Goal: Information Seeking & Learning: Learn about a topic

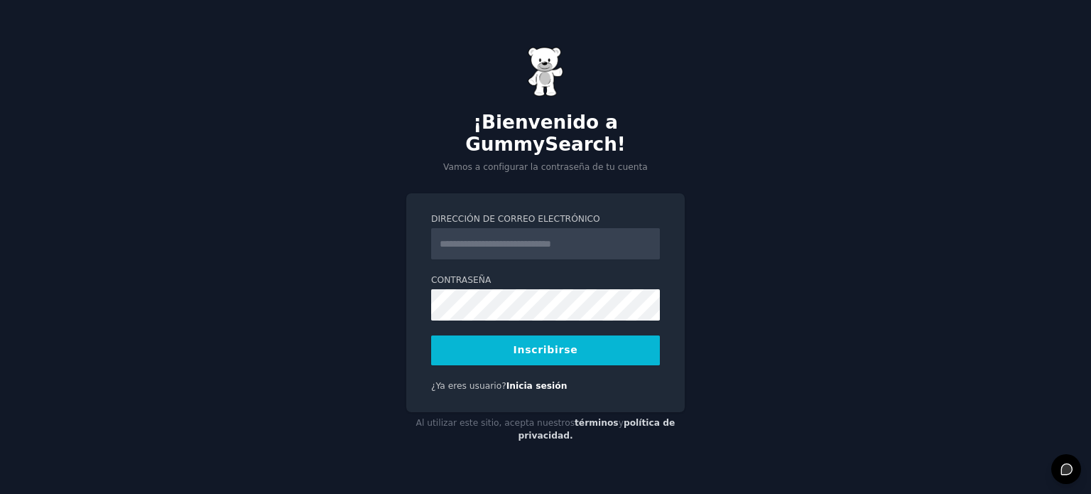
click at [503, 241] on input "Dirección de correo electrónico" at bounding box center [545, 243] width 229 height 31
click at [564, 233] on input "Dirección de correo electrónico" at bounding box center [545, 243] width 229 height 31
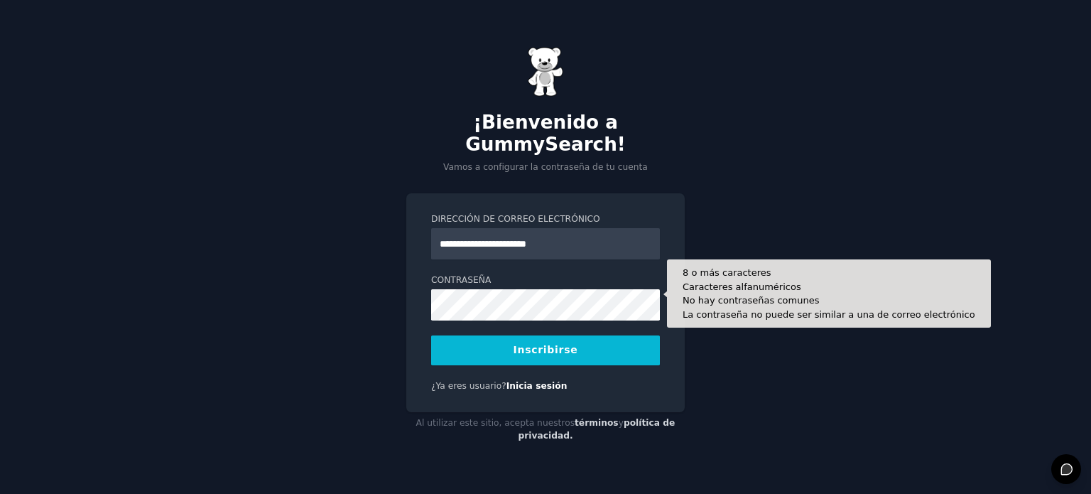
type input "**********"
click at [284, 281] on div "**********" at bounding box center [545, 247] width 1091 height 494
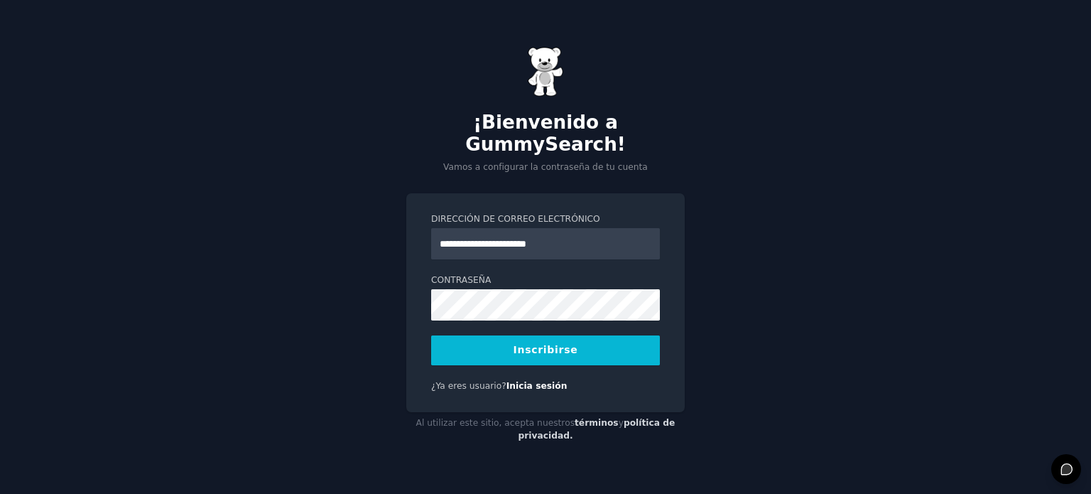
click at [547, 335] on button "Inscribirse" at bounding box center [545, 350] width 229 height 30
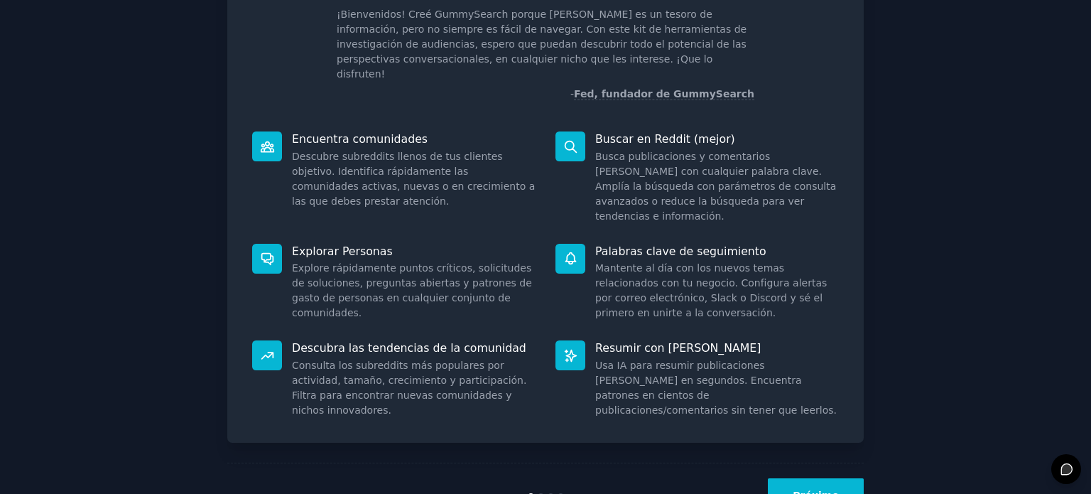
scroll to position [106, 0]
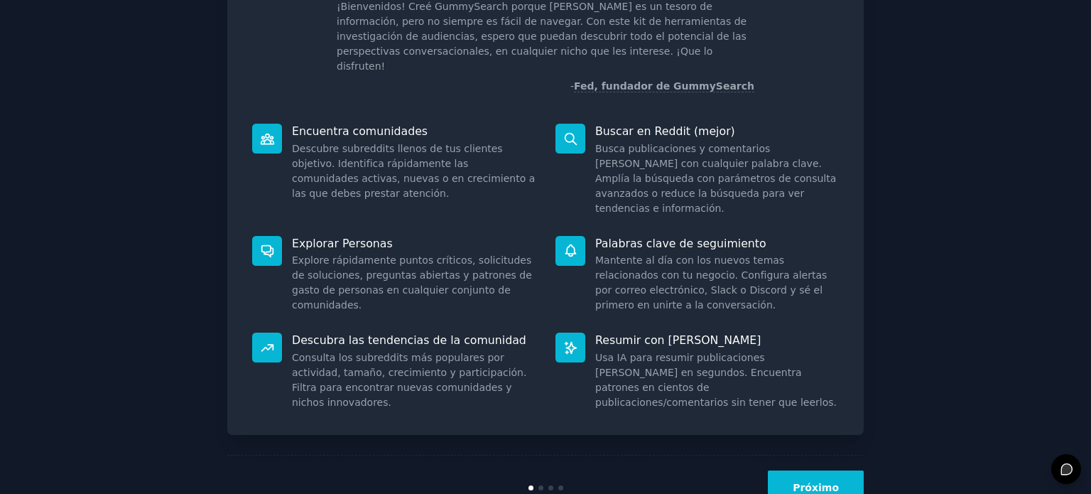
click at [810, 482] on font "Próximo" at bounding box center [816, 487] width 46 height 11
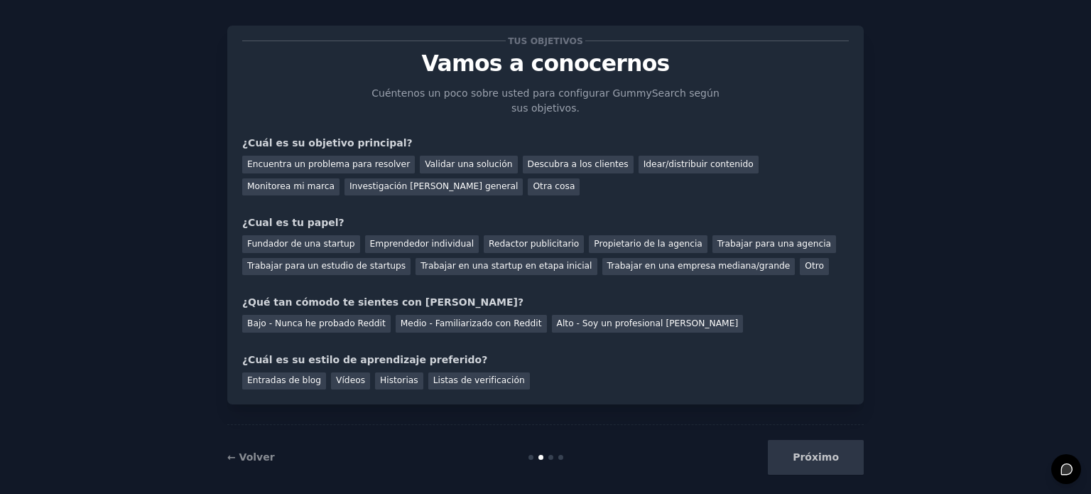
scroll to position [29, 0]
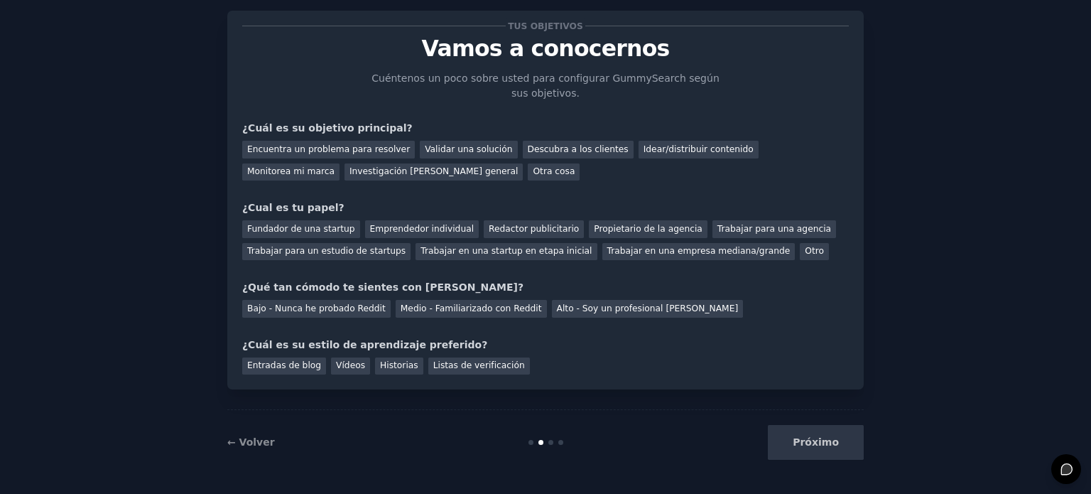
click at [816, 443] on div "Próximo" at bounding box center [758, 442] width 212 height 35
click at [807, 441] on div "Próximo" at bounding box center [758, 442] width 212 height 35
click at [816, 443] on div "Próximo" at bounding box center [758, 442] width 212 height 35
click at [563, 441] on div at bounding box center [546, 442] width 212 height 5
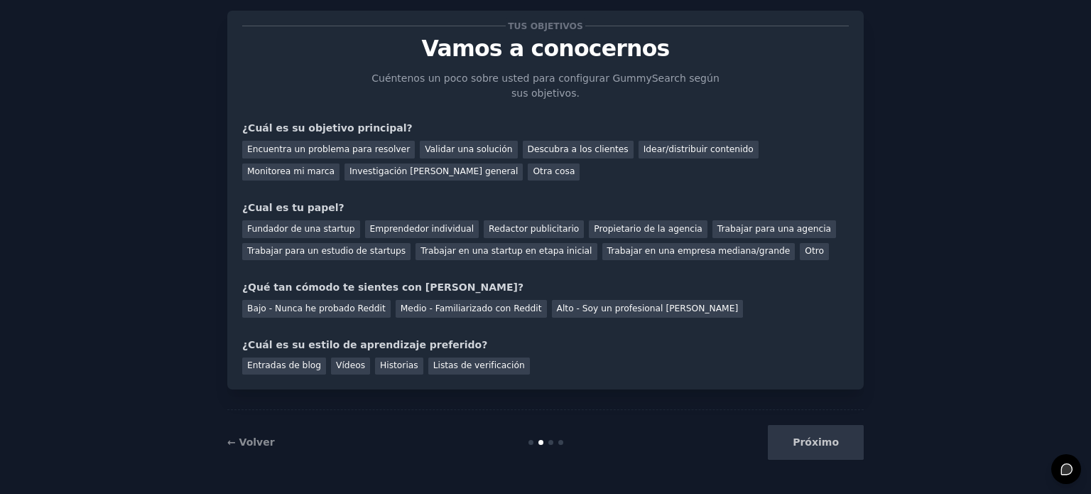
click at [560, 441] on div at bounding box center [560, 442] width 5 height 5
drag, startPoint x: 551, startPoint y: 440, endPoint x: 544, endPoint y: 441, distance: 7.8
click at [549, 440] on div at bounding box center [546, 442] width 212 height 5
click at [543, 441] on div at bounding box center [546, 442] width 212 height 5
click at [816, 445] on div "Próximo" at bounding box center [758, 442] width 212 height 35
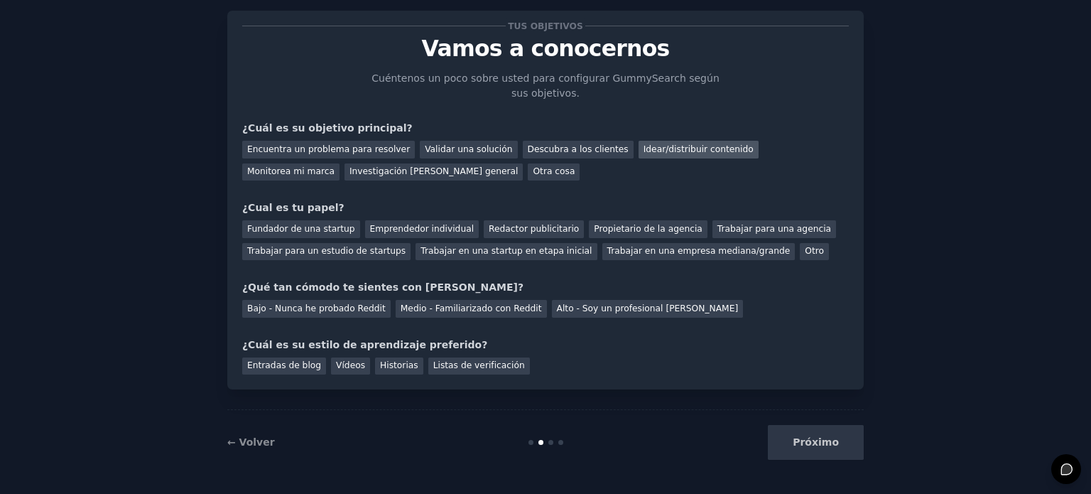
click at [644, 149] on font "Idear/distribuir contenido" at bounding box center [699, 149] width 110 height 10
click at [805, 250] on font "Otro" at bounding box center [814, 251] width 19 height 10
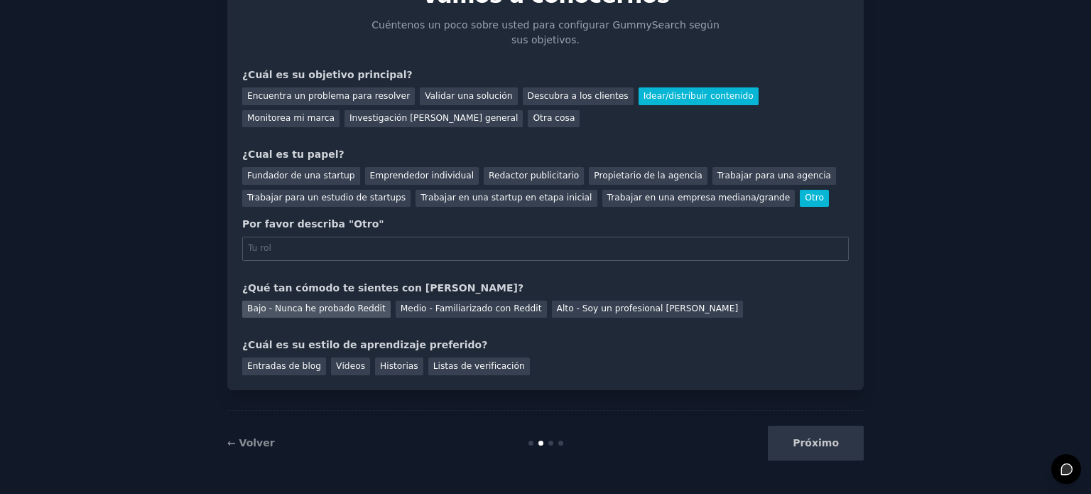
click at [321, 310] on font "Bajo - Nunca he probado Reddit" at bounding box center [316, 308] width 139 height 10
click at [294, 367] on font "Entradas de blog" at bounding box center [284, 366] width 74 height 10
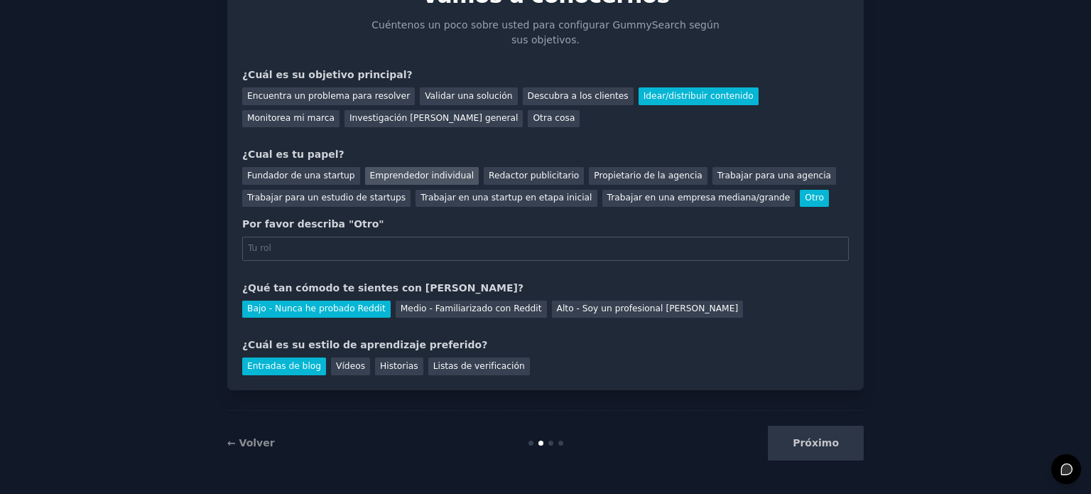
click at [392, 176] on font "Emprendedor individual" at bounding box center [422, 176] width 104 height 10
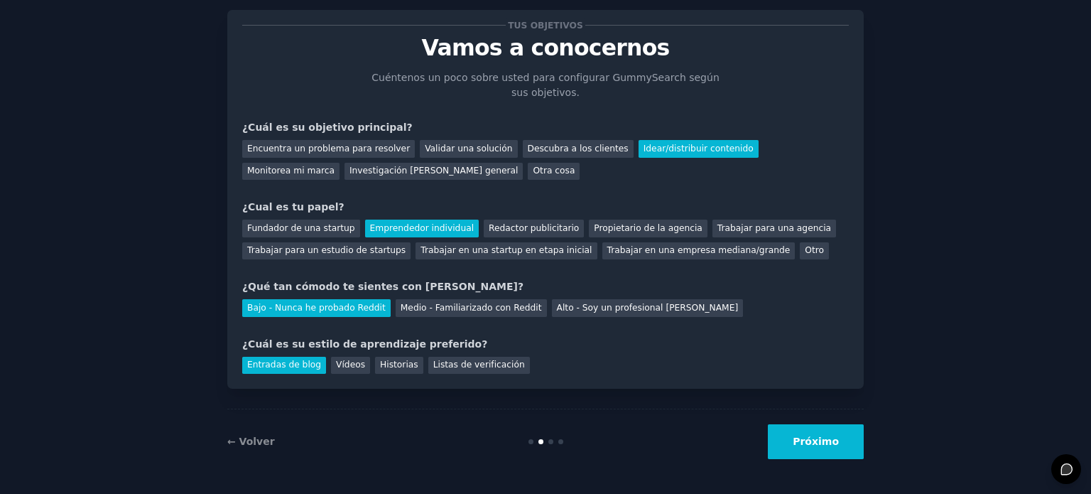
scroll to position [29, 0]
click at [848, 439] on button "Próximo" at bounding box center [816, 442] width 96 height 35
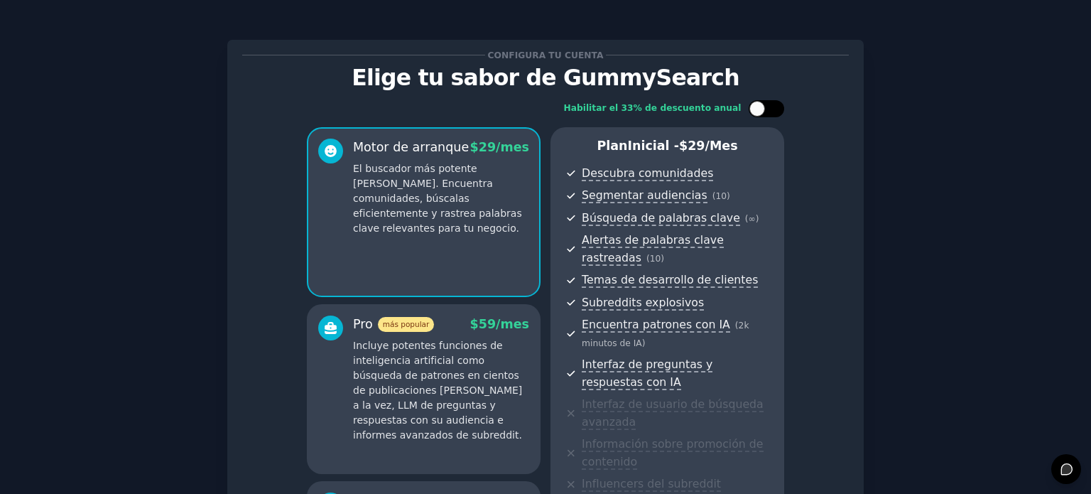
click at [773, 108] on div at bounding box center [773, 108] width 7 height 7
checkbox input "true"
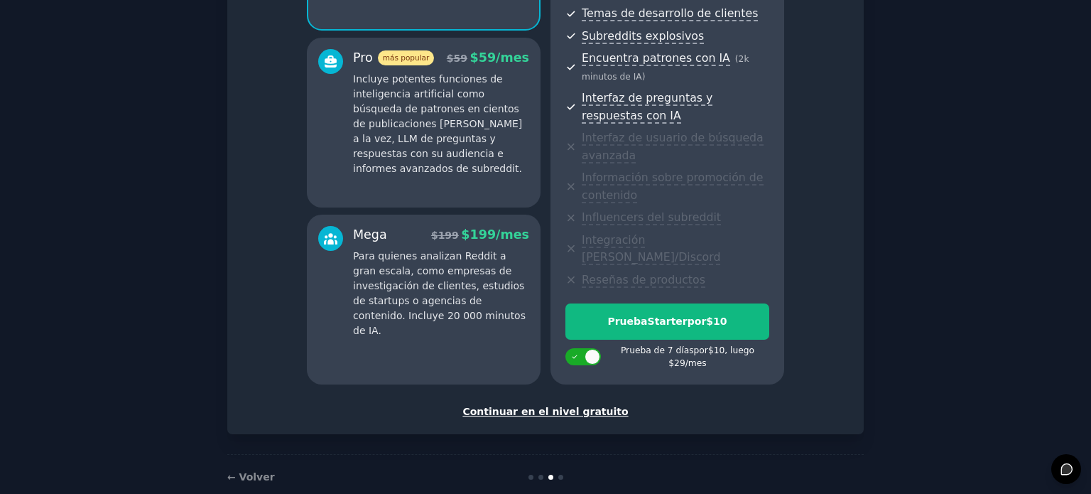
scroll to position [274, 0]
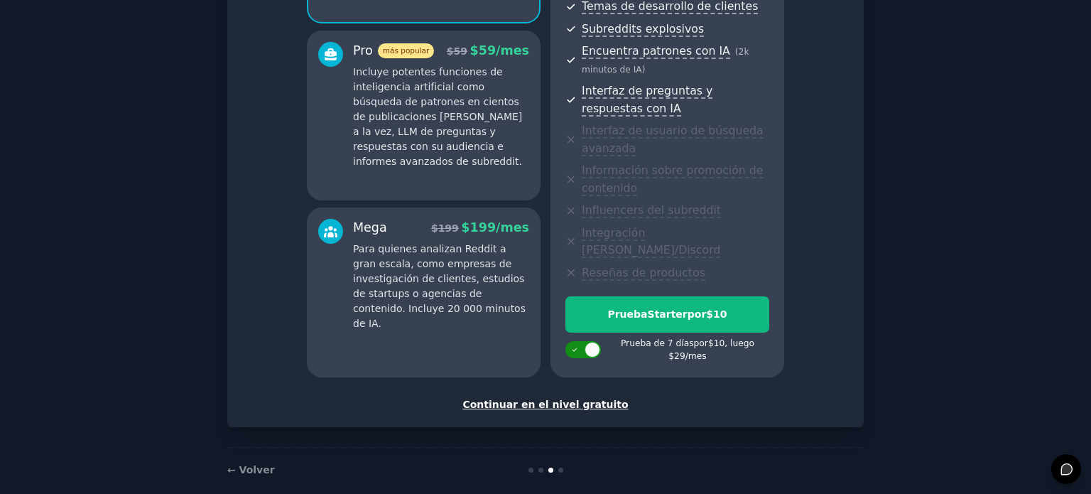
click at [576, 346] on icon at bounding box center [575, 350] width 8 height 8
checkbox input "false"
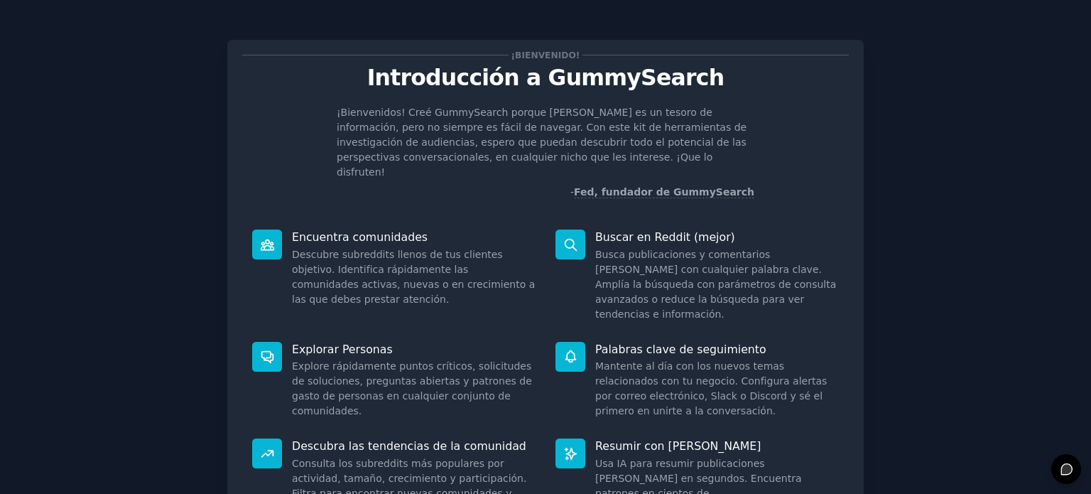
click at [564, 237] on icon at bounding box center [570, 244] width 15 height 15
click at [568, 237] on icon at bounding box center [570, 244] width 15 height 15
click at [657, 251] on font "Busca publicaciones y comentarios [PERSON_NAME] con cualquier palabra clave. Am…" at bounding box center [715, 284] width 241 height 71
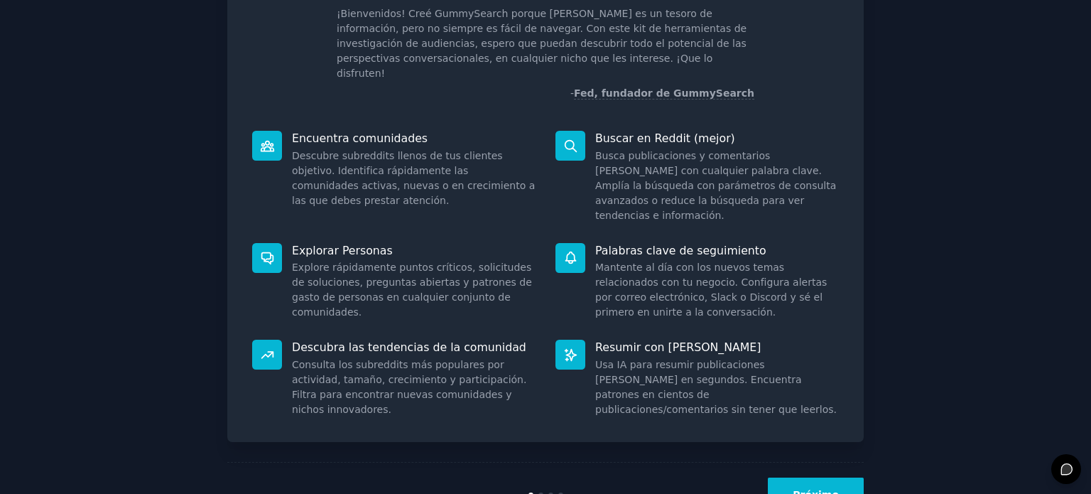
scroll to position [106, 0]
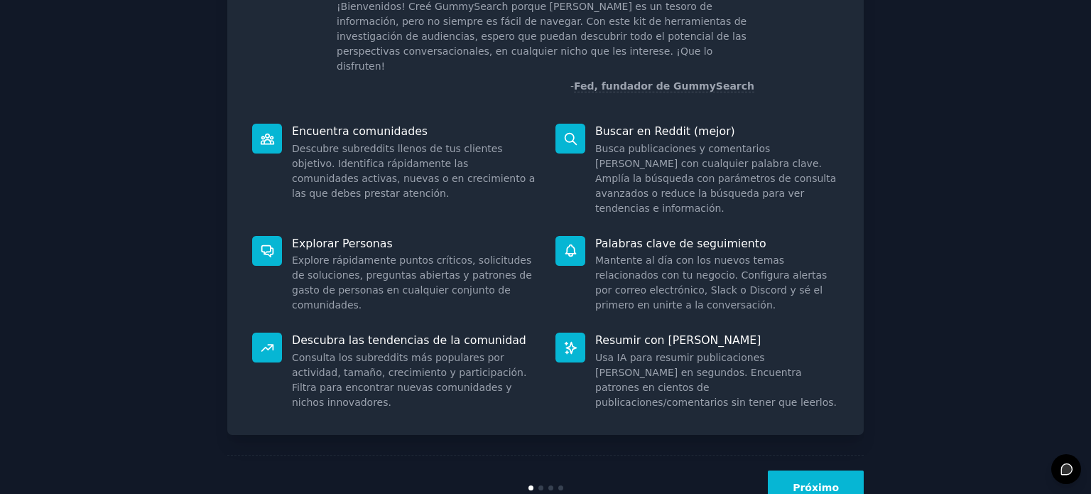
click at [539, 485] on div at bounding box center [541, 487] width 5 height 5
click at [810, 470] on button "Próximo" at bounding box center [816, 487] width 96 height 35
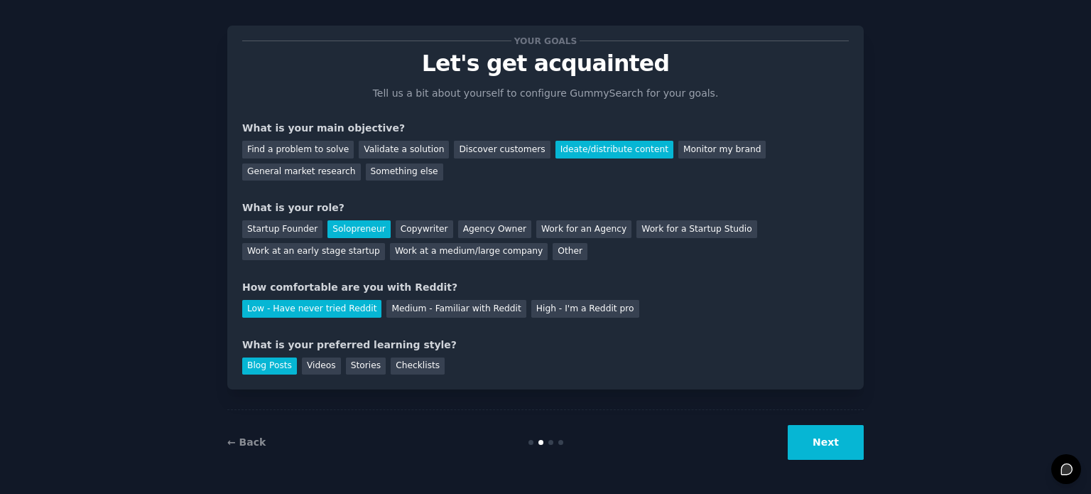
scroll to position [29, 0]
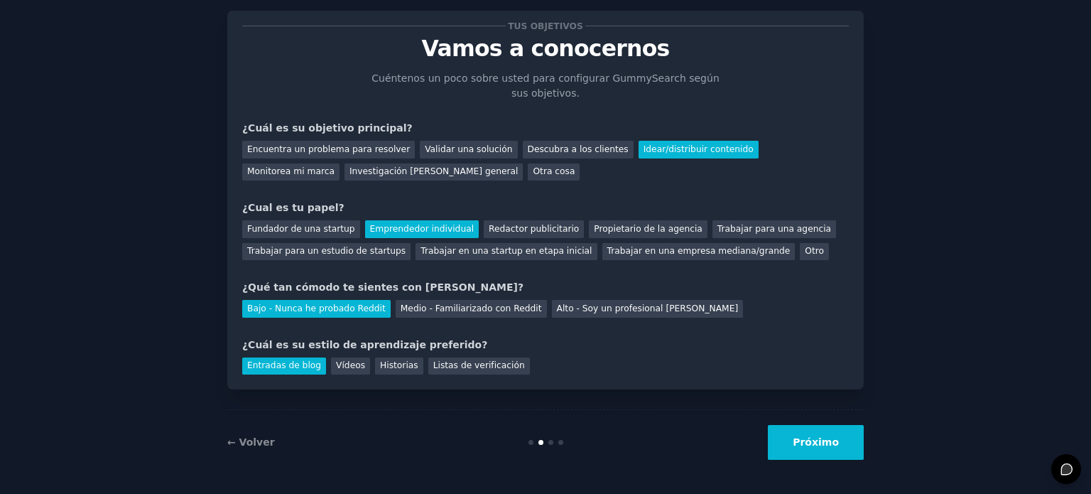
click at [845, 439] on button "Próximo" at bounding box center [816, 442] width 96 height 35
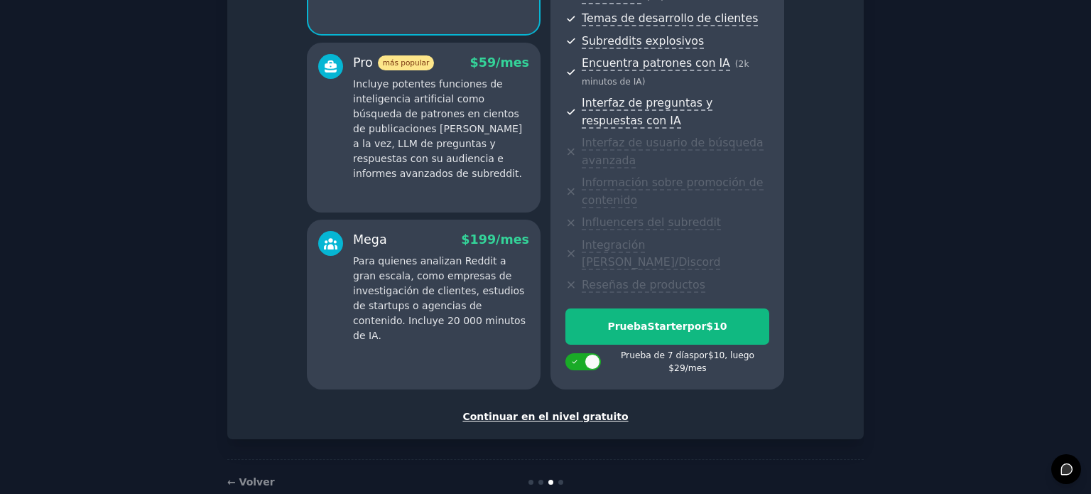
scroll to position [274, 0]
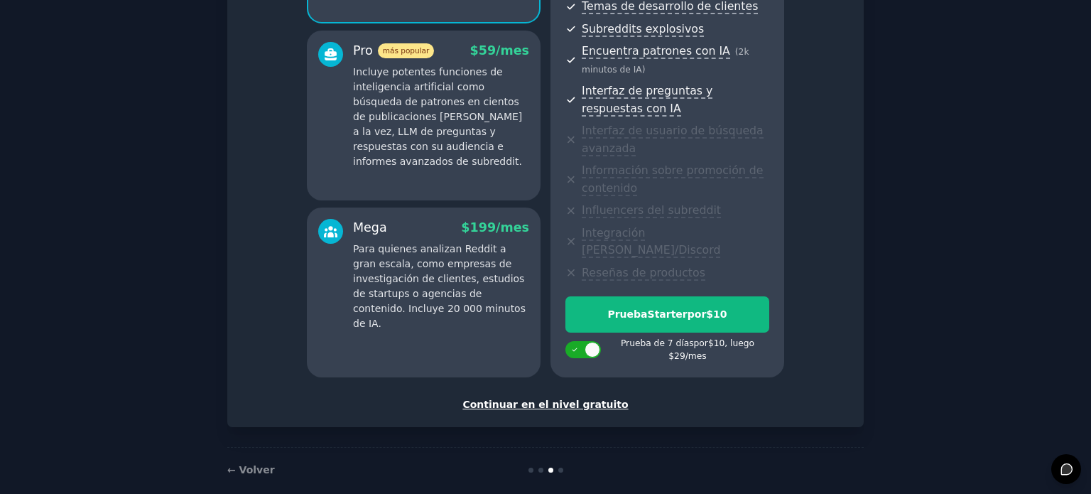
click at [556, 399] on font "Continuar en el nivel gratuito" at bounding box center [546, 404] width 166 height 11
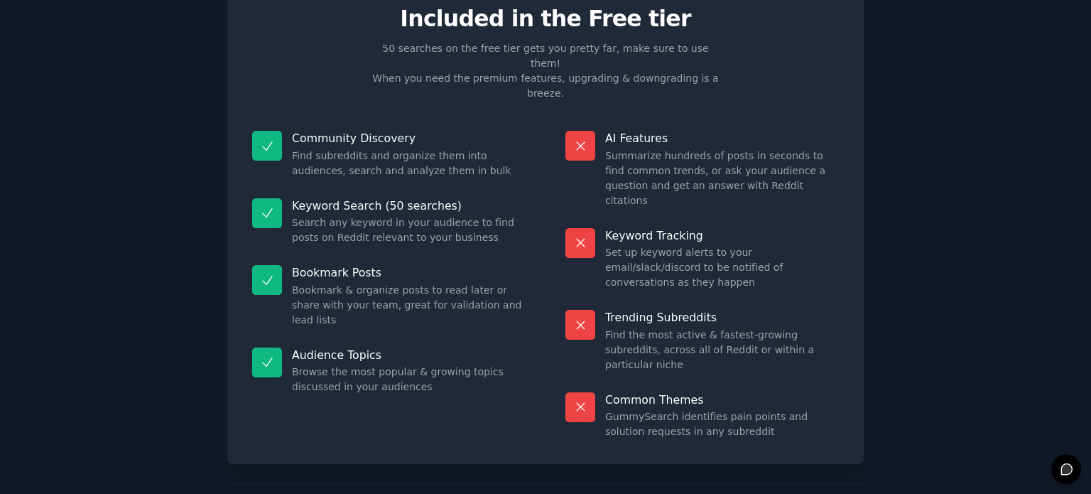
scroll to position [104, 0]
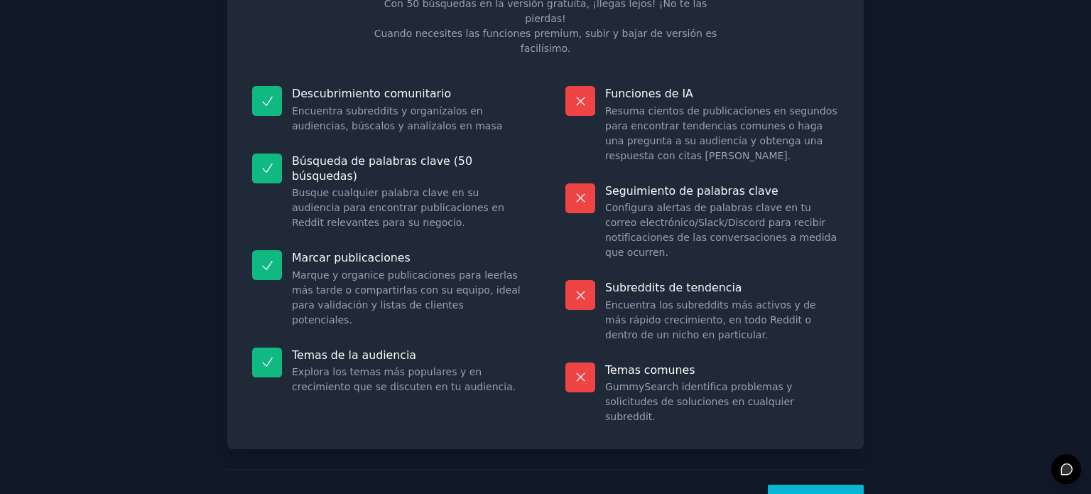
click at [831, 485] on button "¡Vamos!" at bounding box center [816, 502] width 96 height 35
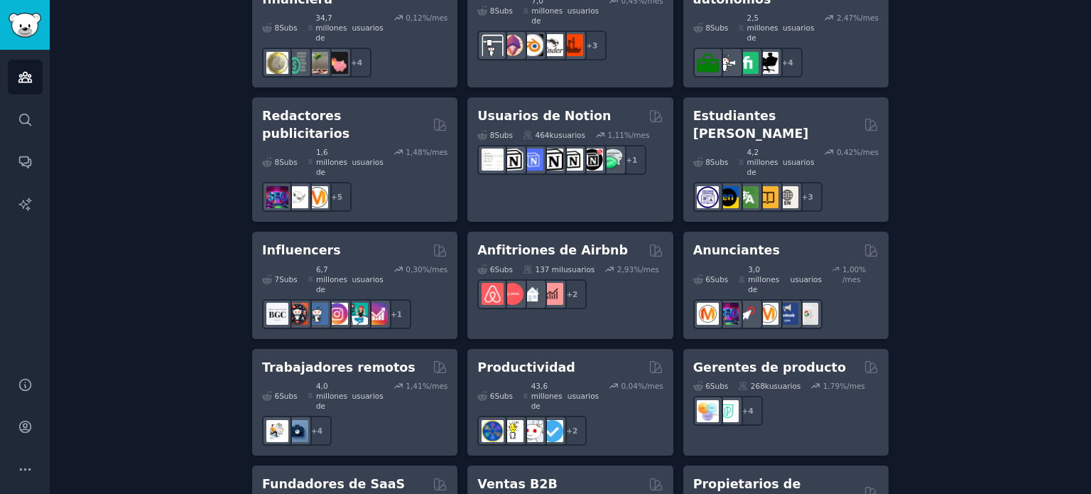
scroll to position [1350, 0]
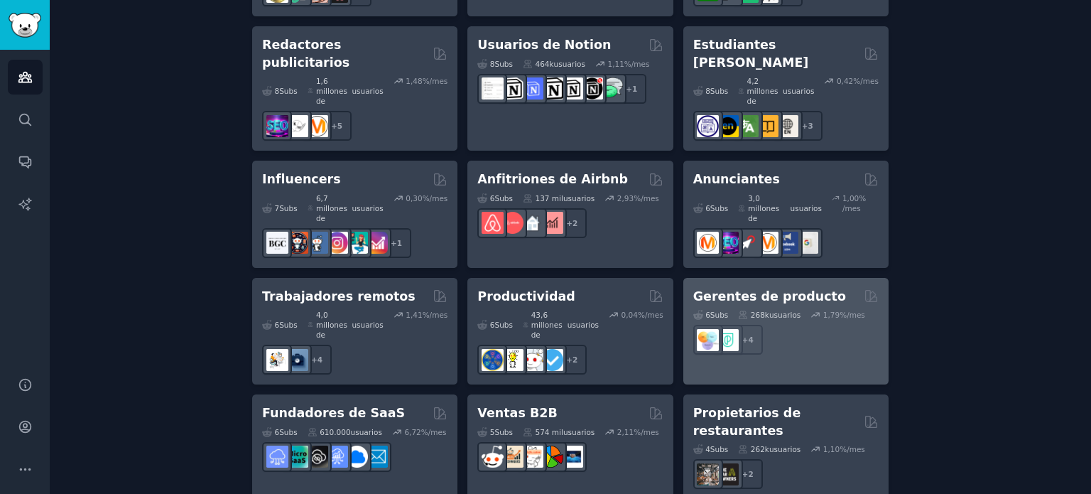
click at [733, 289] on font "Gerentes de producto" at bounding box center [769, 296] width 153 height 14
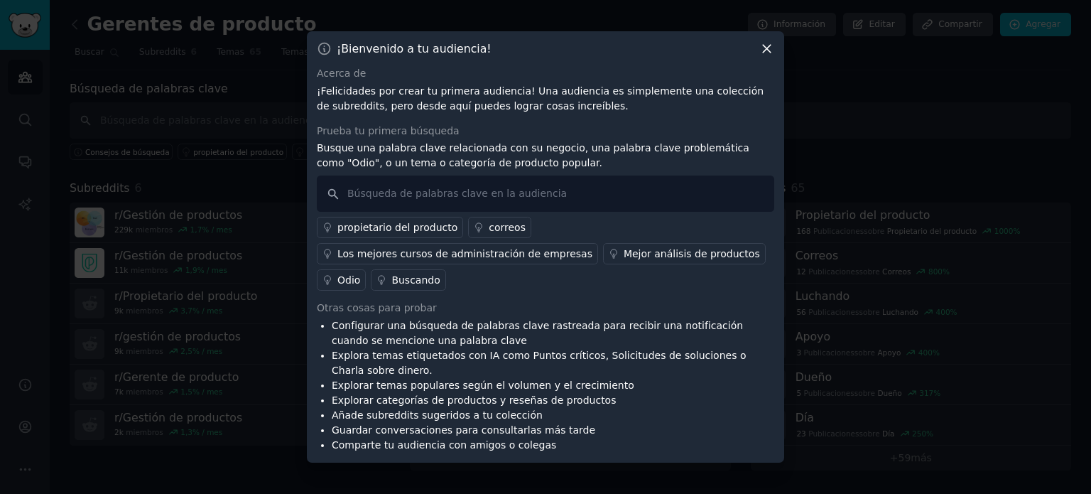
click at [766, 53] on icon at bounding box center [767, 49] width 8 height 8
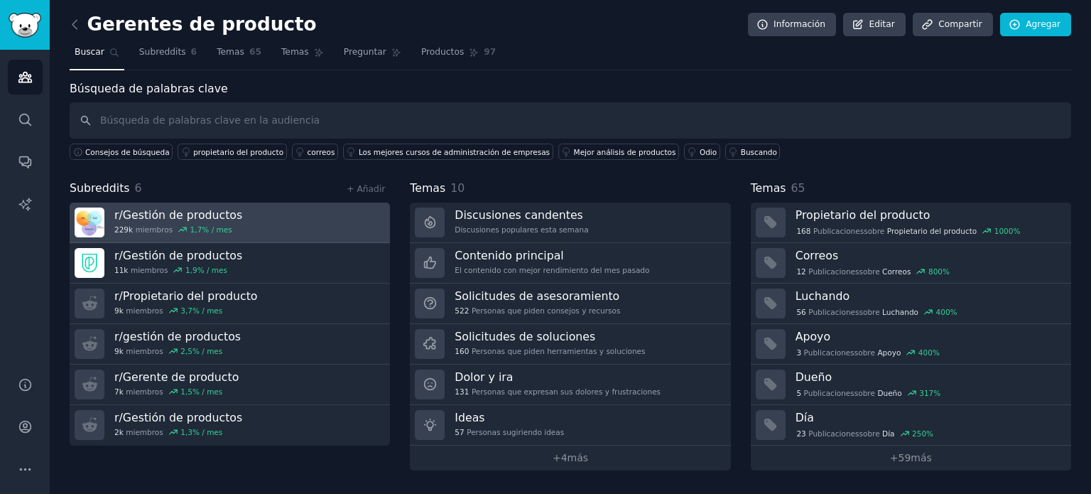
click at [168, 229] on div "229k miembros 1,7 % / mes" at bounding box center [178, 230] width 128 height 10
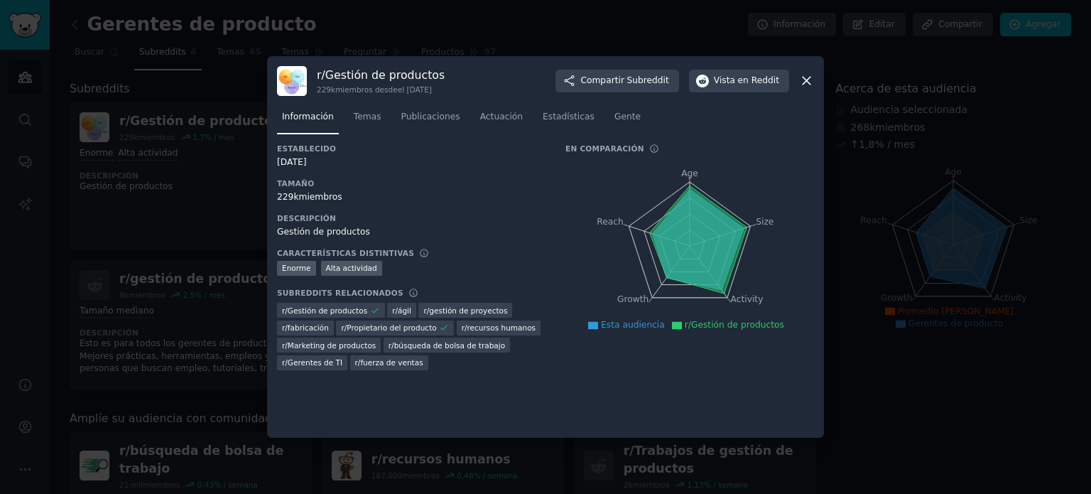
click at [312, 234] on font "Gestión de productos" at bounding box center [323, 232] width 93 height 10
click at [805, 80] on icon at bounding box center [806, 80] width 15 height 15
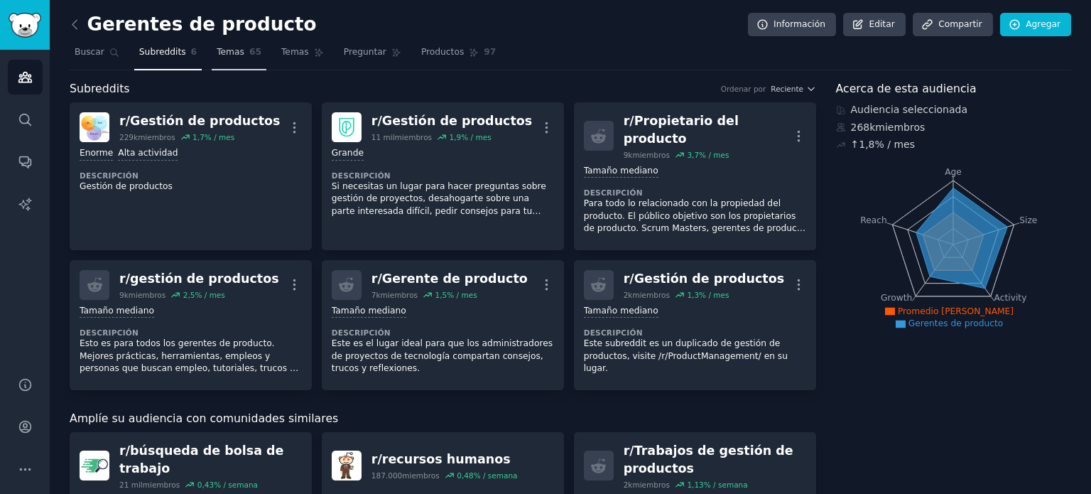
click at [228, 53] on font "Temas" at bounding box center [231, 52] width 28 height 10
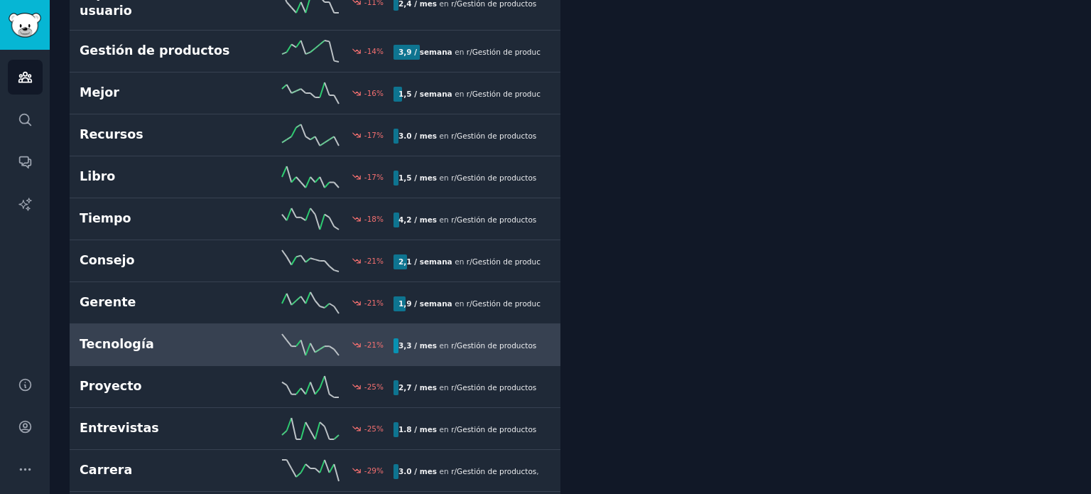
scroll to position [2274, 0]
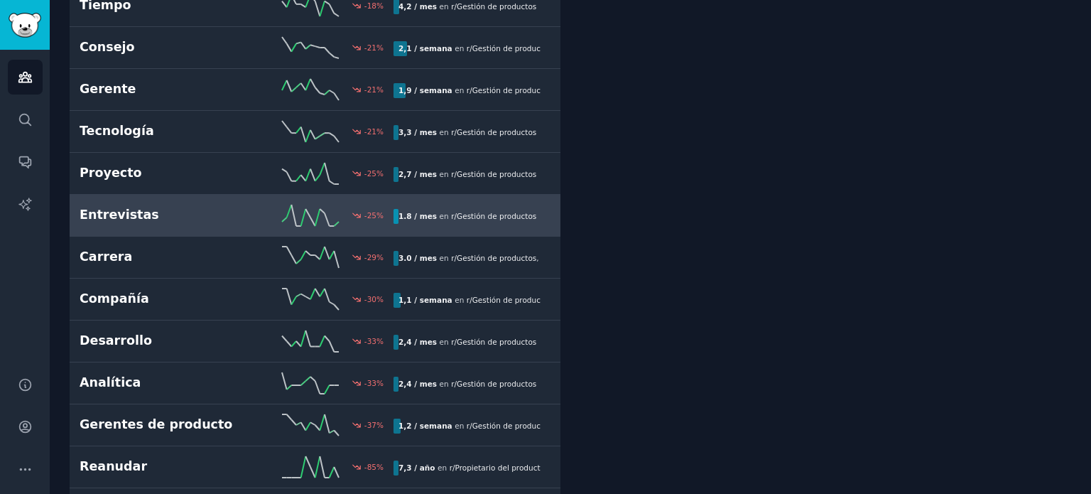
click at [176, 206] on h2 "Entrevistas" at bounding box center [158, 215] width 157 height 18
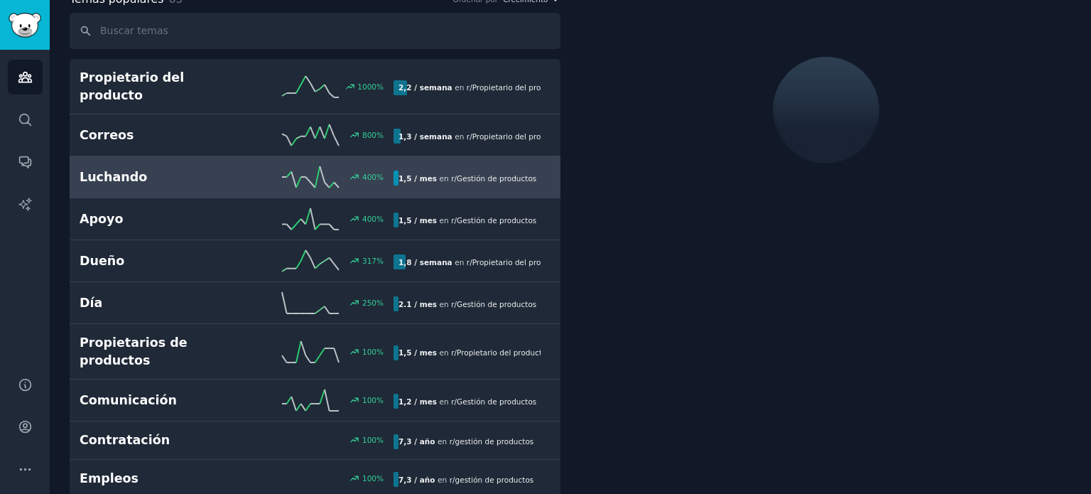
scroll to position [79, 0]
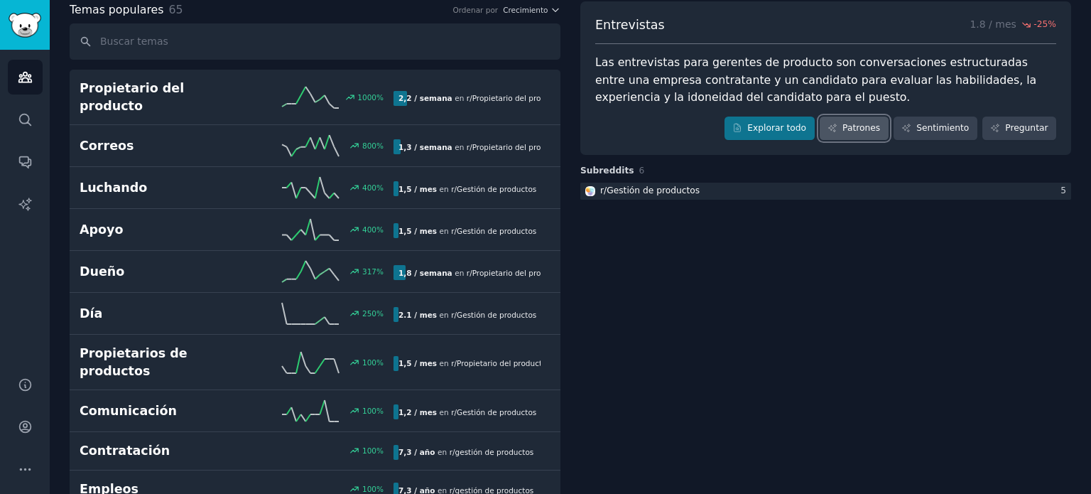
click at [860, 129] on font "Patrones" at bounding box center [862, 128] width 38 height 10
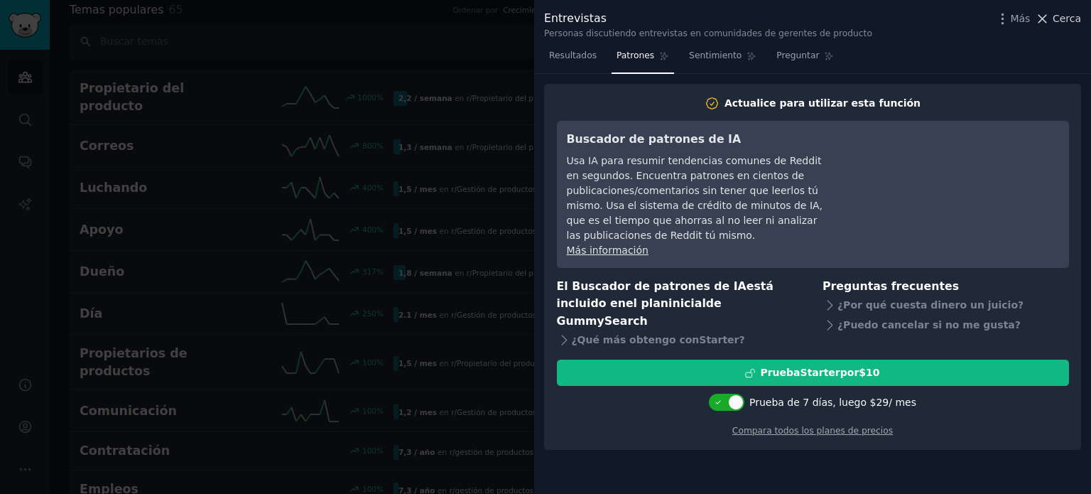
click at [1048, 22] on icon at bounding box center [1042, 18] width 15 height 15
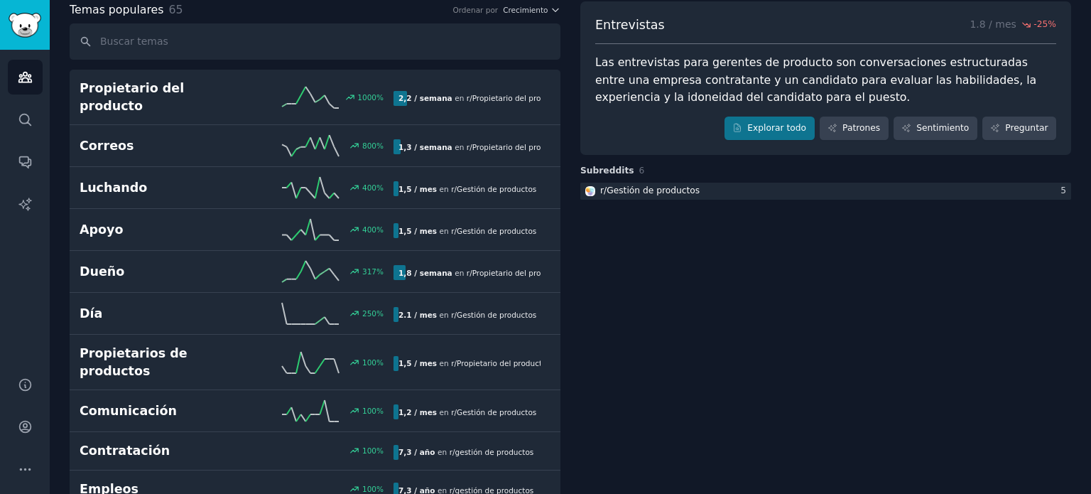
click at [953, 141] on div "Entrevistas 1.8 / mes -25 % Las entrevistas para gerentes de producto son conve…" at bounding box center [825, 78] width 491 height 154
click at [951, 134] on link "Sentimiento" at bounding box center [936, 129] width 84 height 24
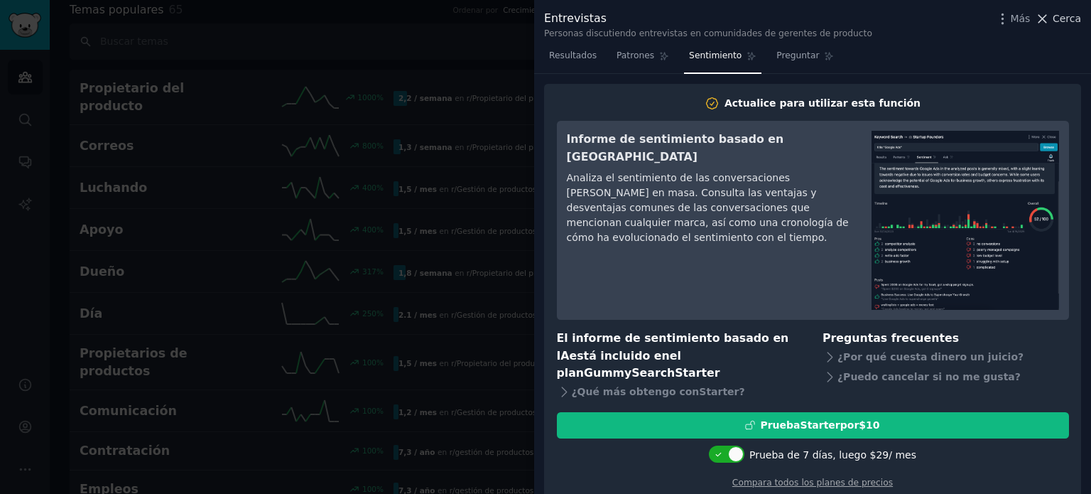
click at [1050, 22] on icon at bounding box center [1042, 18] width 15 height 15
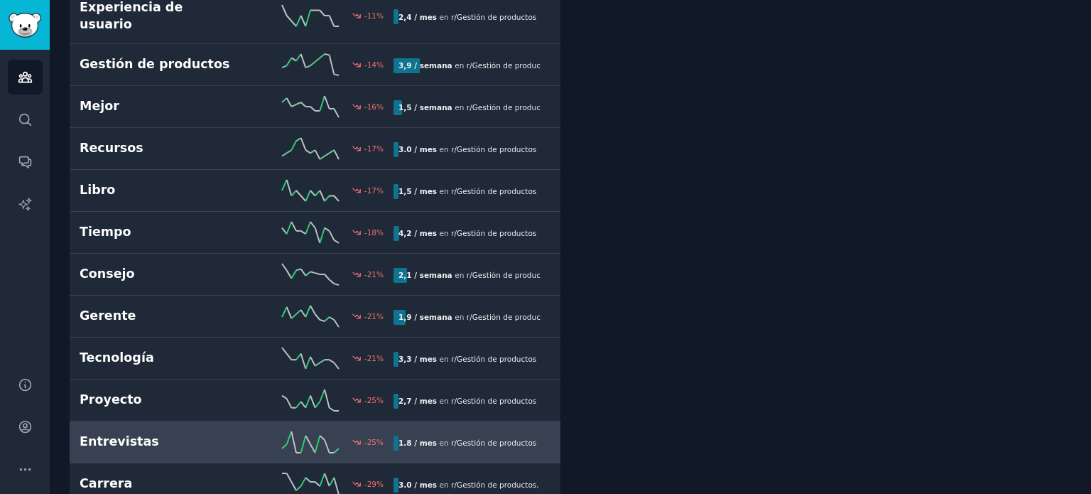
scroll to position [2060, 0]
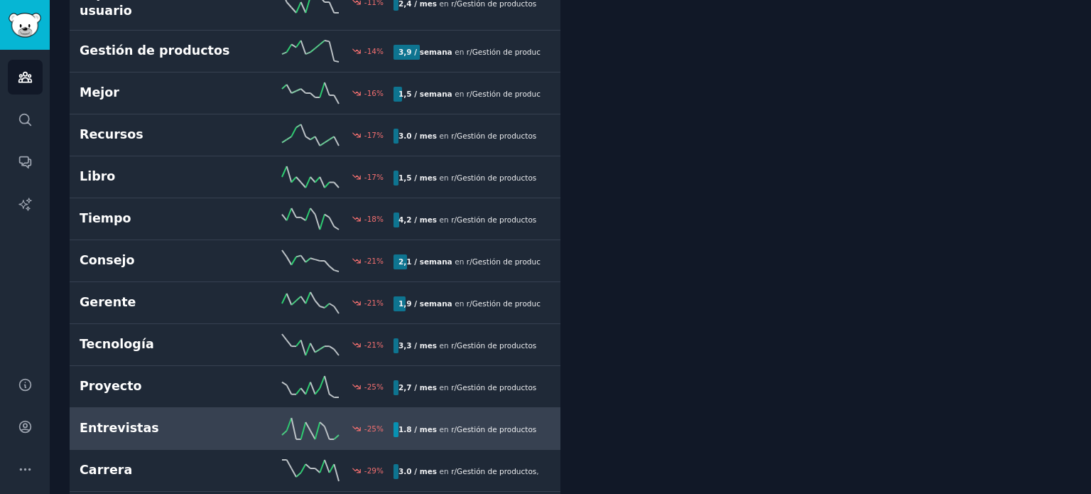
click at [201, 408] on link "Entrevistas -25 % 1.8 / mes en r/ Gestión de productos" at bounding box center [315, 429] width 491 height 42
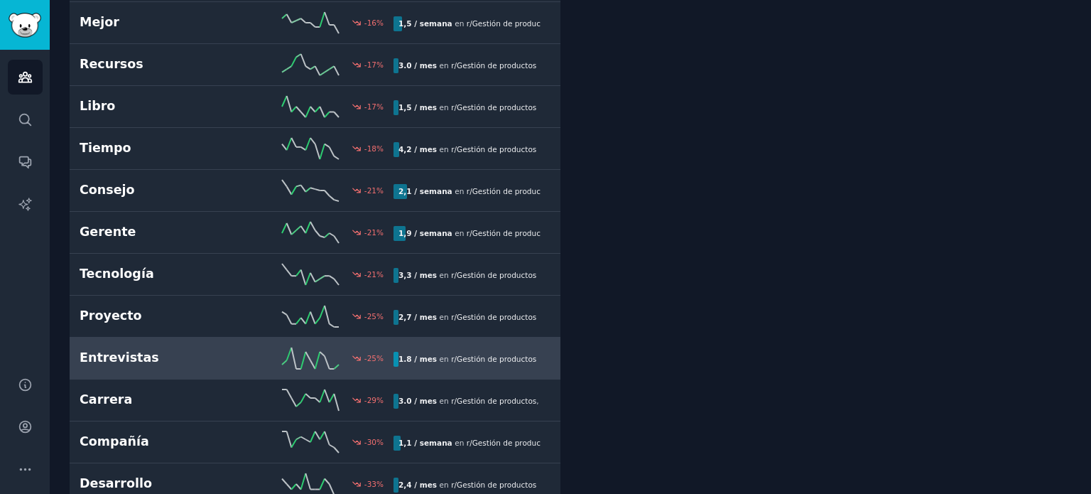
scroll to position [2132, 0]
click at [162, 348] on h2 "Entrevistas" at bounding box center [158, 357] width 157 height 18
click at [165, 348] on h2 "Entrevistas" at bounding box center [158, 357] width 157 height 18
click at [182, 348] on h2 "Entrevistas" at bounding box center [158, 357] width 157 height 18
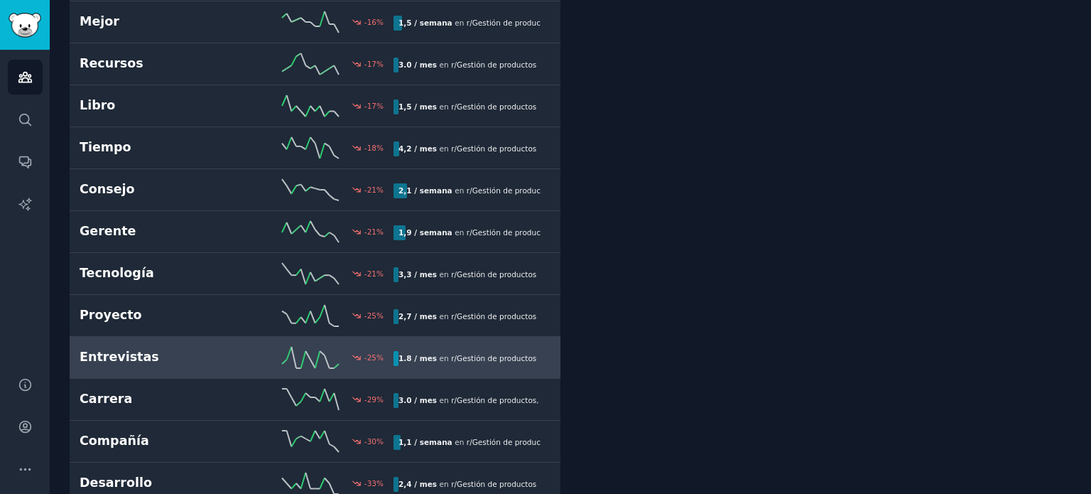
click at [182, 348] on h2 "Entrevistas" at bounding box center [158, 357] width 157 height 18
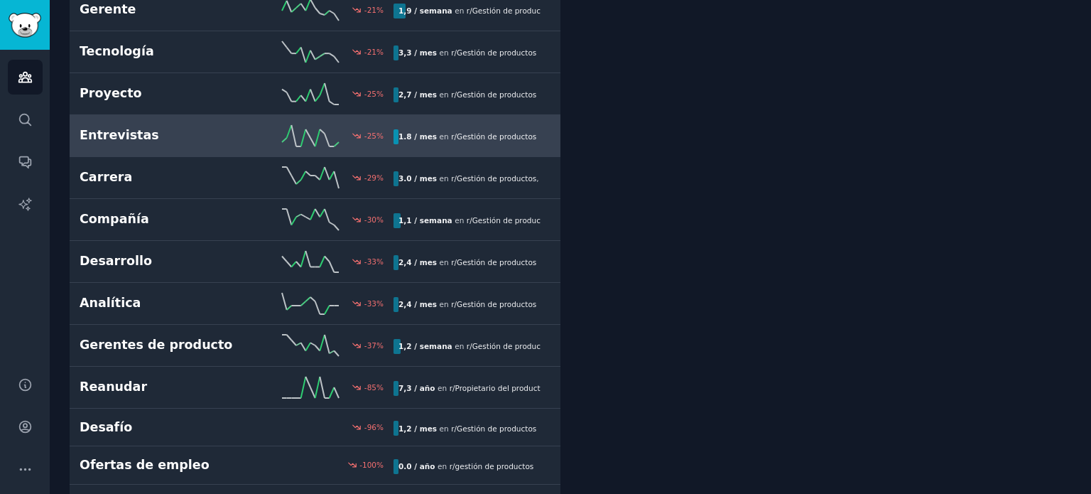
scroll to position [2362, 0]
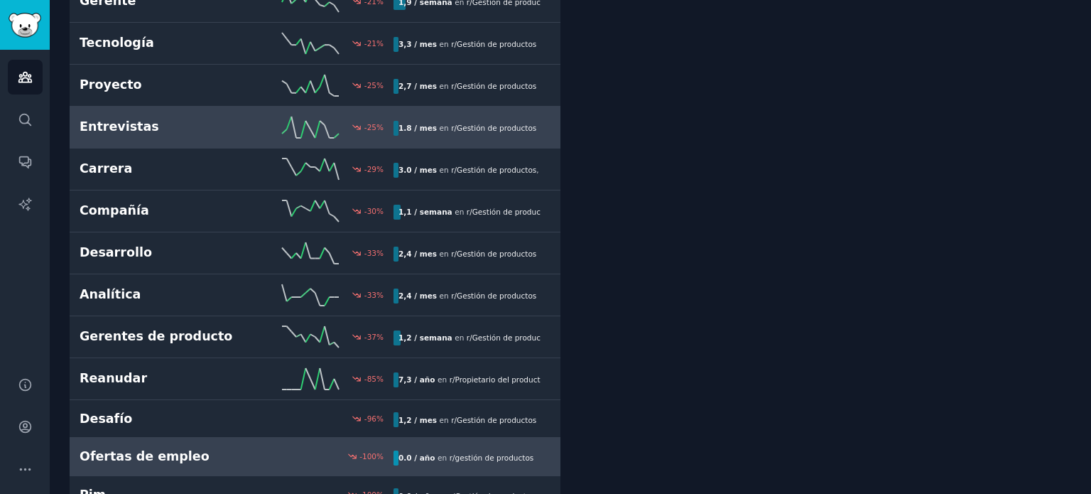
click at [247, 451] on div "-100 %" at bounding box center [315, 456] width 157 height 10
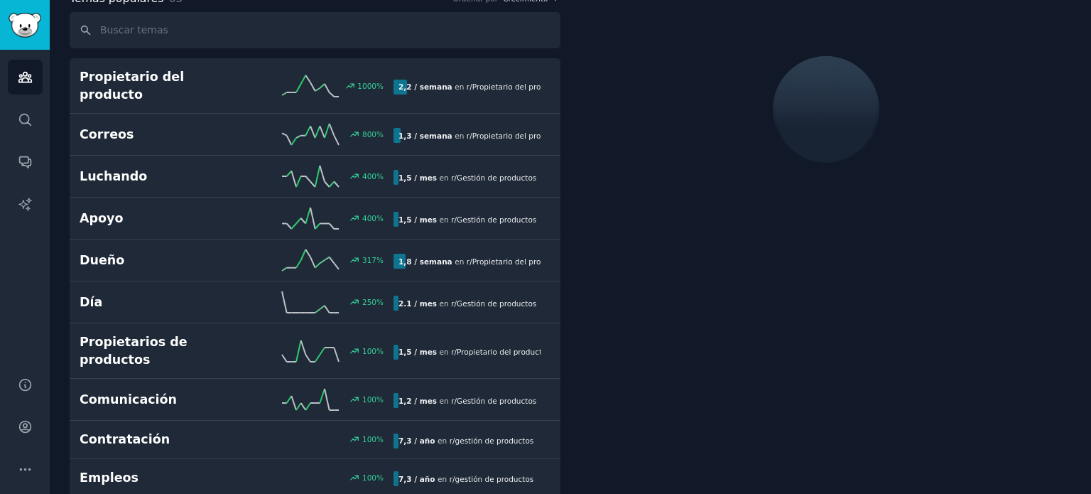
scroll to position [79, 0]
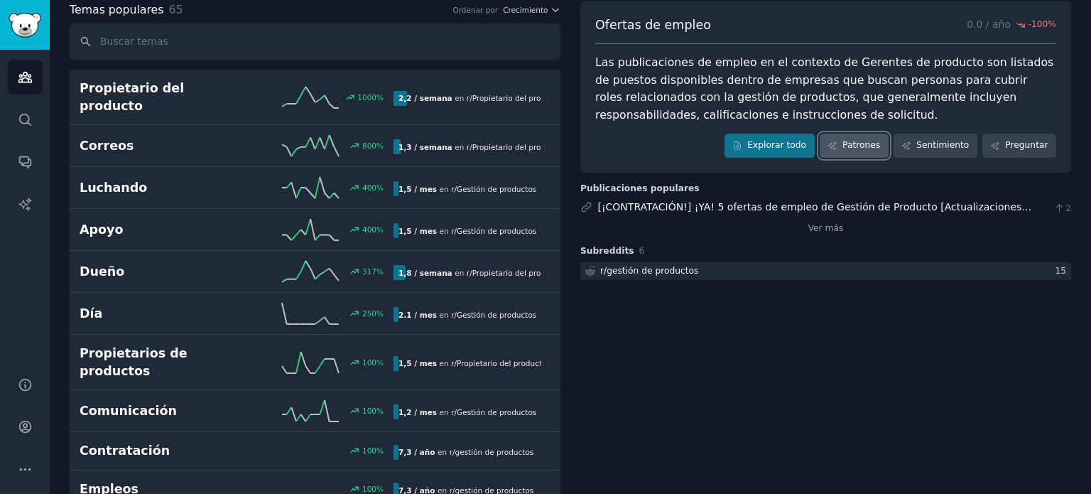
click at [859, 146] on font "Patrones" at bounding box center [862, 145] width 38 height 10
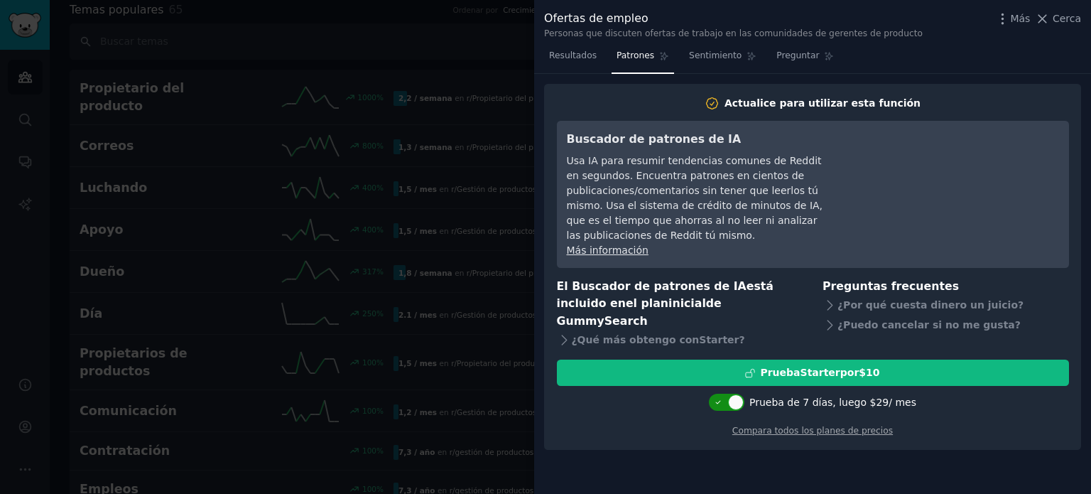
click at [723, 399] on icon at bounding box center [719, 403] width 8 height 8
checkbox input "false"
click at [1043, 25] on icon at bounding box center [1042, 18] width 15 height 15
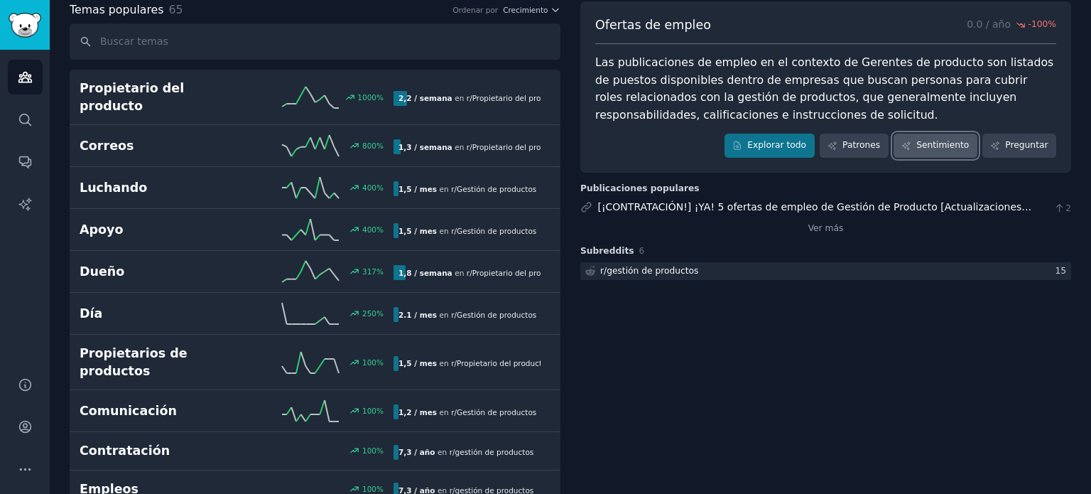
click at [930, 152] on link "Sentimiento" at bounding box center [936, 146] width 84 height 24
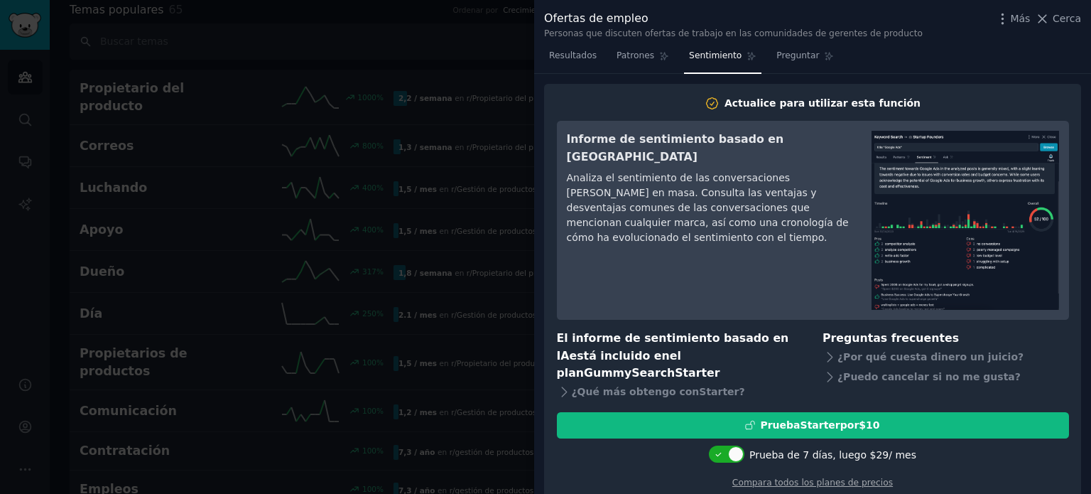
click at [1037, 16] on div "Más Cerca" at bounding box center [1038, 19] width 86 height 18
click at [1041, 21] on icon at bounding box center [1042, 18] width 15 height 15
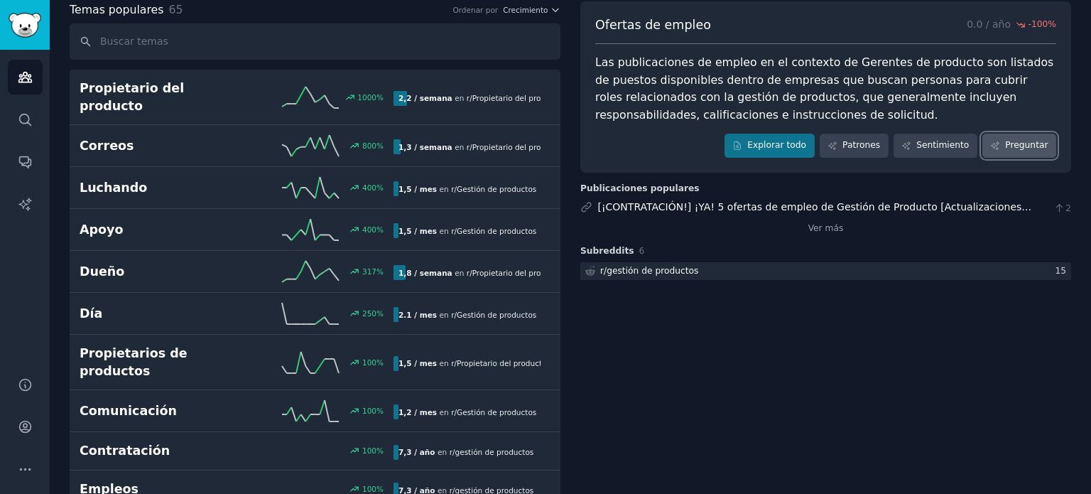
click at [1031, 150] on font "Preguntar" at bounding box center [1026, 145] width 43 height 13
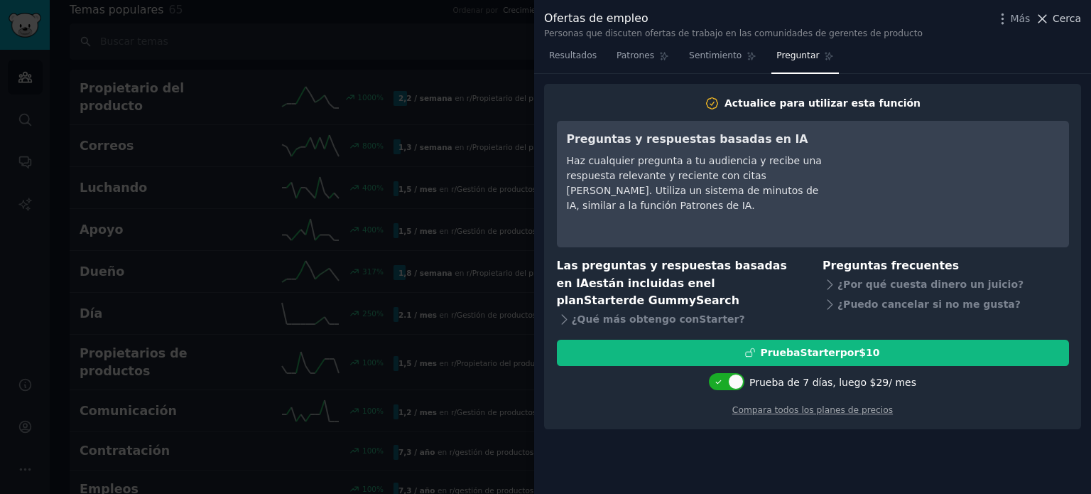
click at [1049, 12] on icon at bounding box center [1042, 18] width 15 height 15
